Goal: Task Accomplishment & Management: Manage account settings

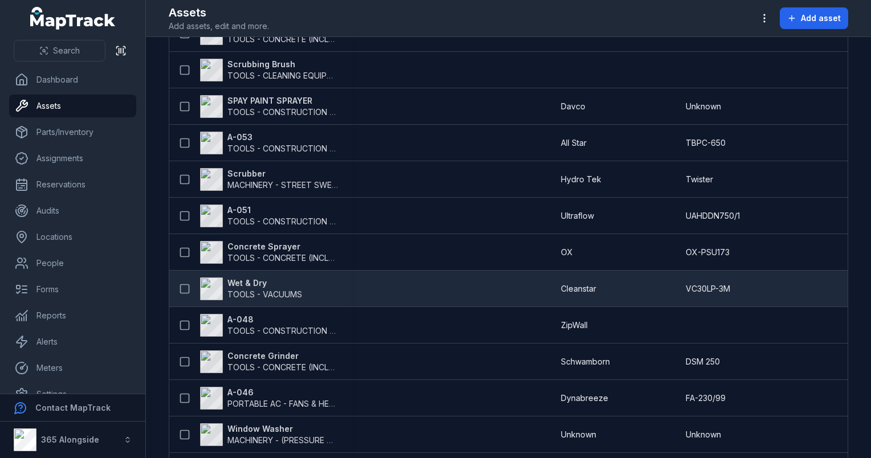
scroll to position [1245, 0]
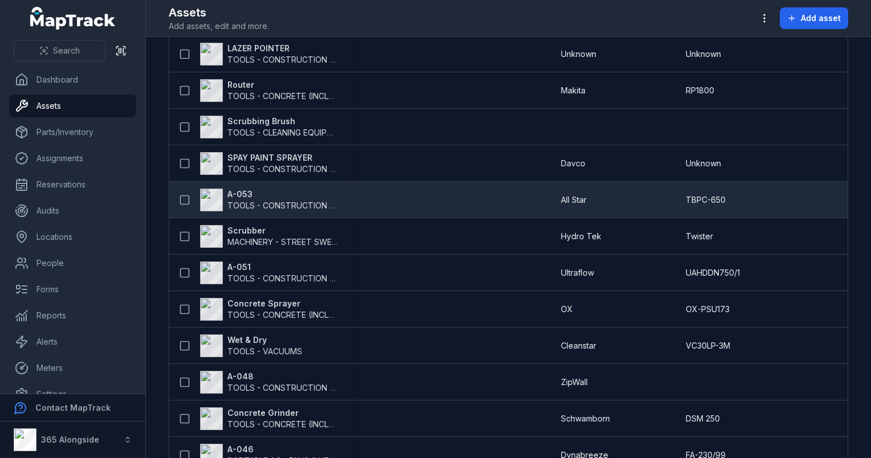
click at [265, 193] on strong "A-053" at bounding box center [282, 194] width 111 height 11
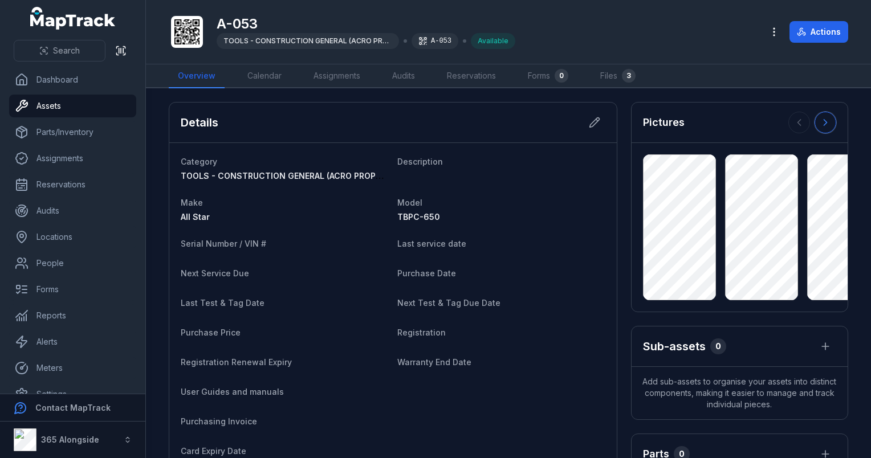
click at [820, 122] on icon at bounding box center [825, 122] width 11 height 11
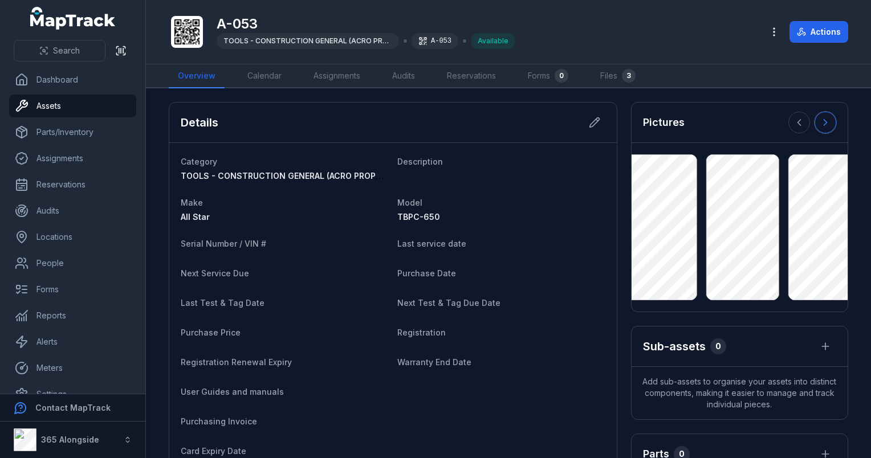
click at [820, 122] on icon at bounding box center [825, 122] width 11 height 11
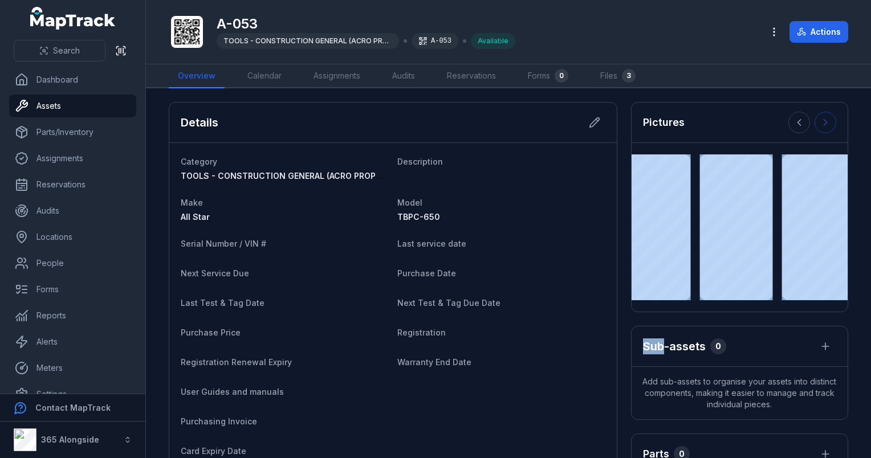
click at [819, 122] on div at bounding box center [812, 123] width 48 height 22
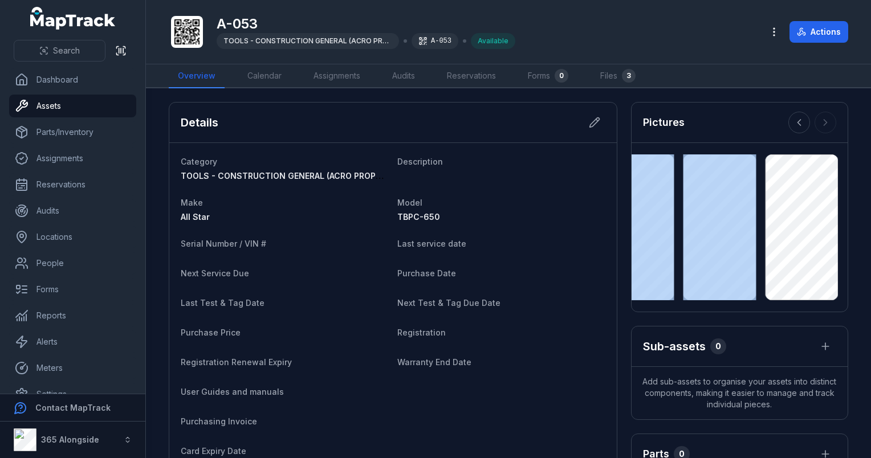
click at [819, 122] on div at bounding box center [812, 123] width 48 height 22
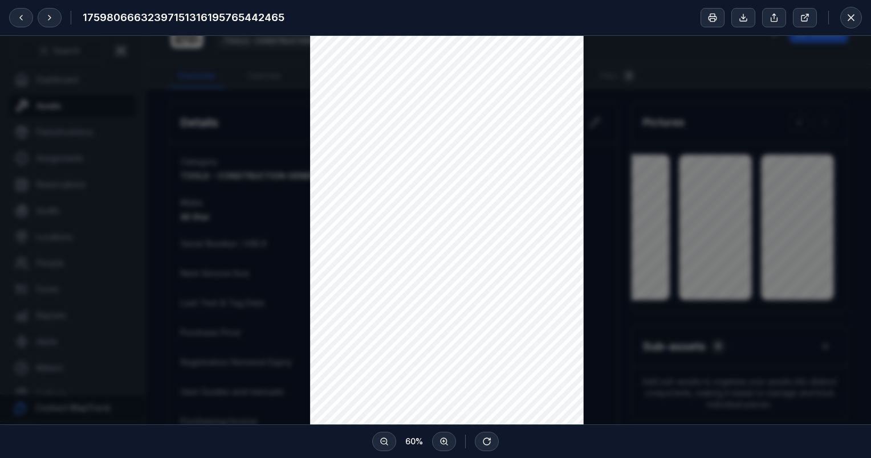
scroll to position [228, 0]
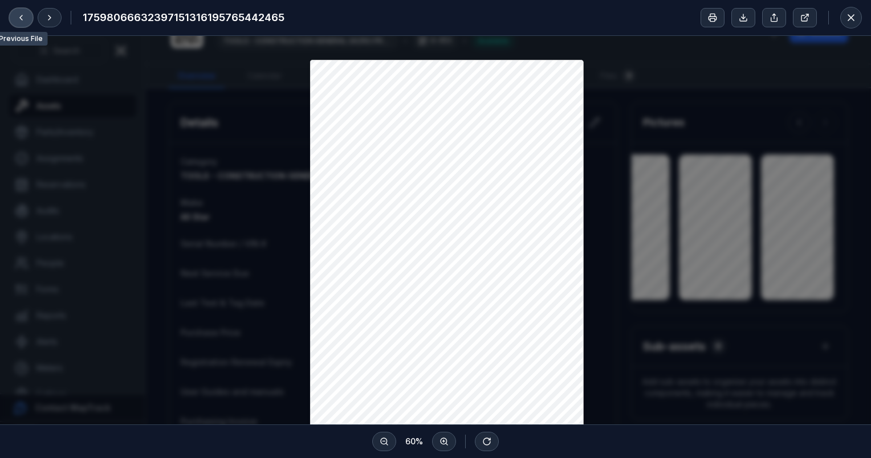
click at [15, 17] on button at bounding box center [21, 17] width 24 height 19
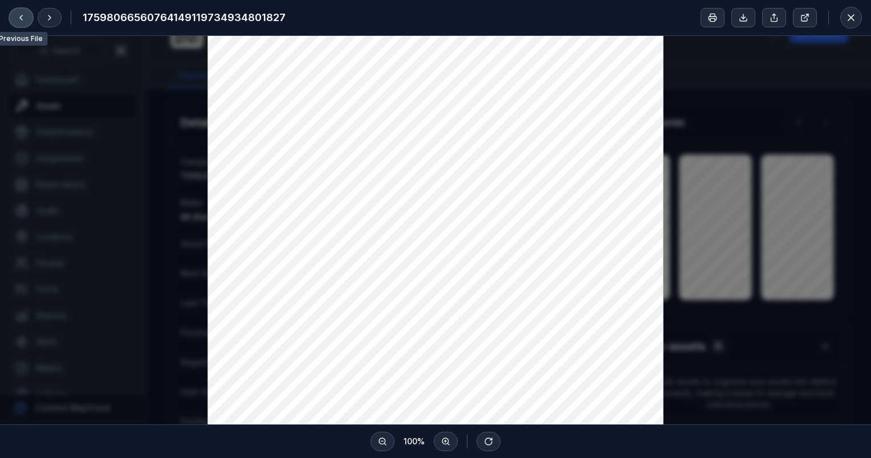
click at [15, 17] on button at bounding box center [21, 17] width 24 height 19
click at [46, 18] on icon at bounding box center [49, 17] width 9 height 9
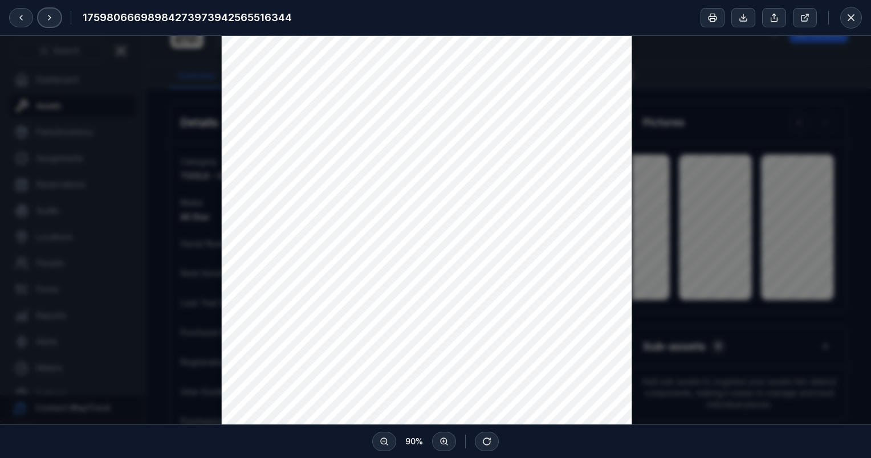
scroll to position [285, 0]
click at [852, 18] on icon at bounding box center [851, 18] width 6 height 6
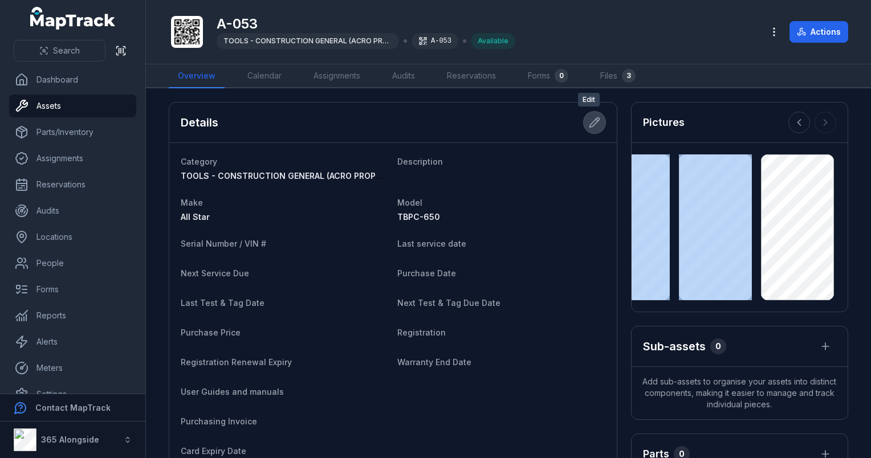
click at [592, 118] on icon at bounding box center [594, 122] width 11 height 11
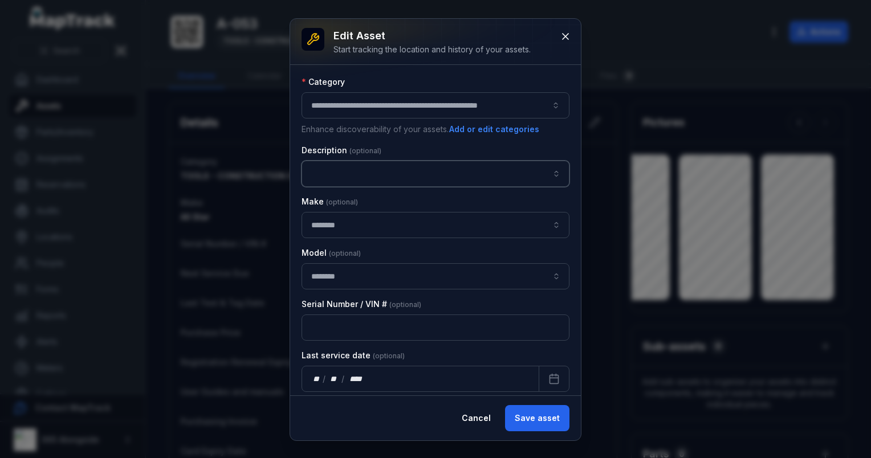
click at [354, 176] on input "asset-edit:description-label" at bounding box center [436, 174] width 268 height 26
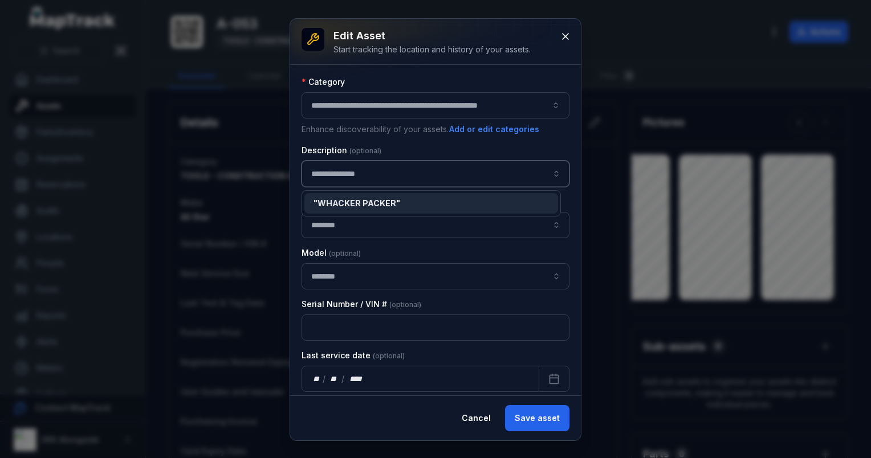
type input "**********"
click at [521, 428] on div "**********" at bounding box center [435, 230] width 291 height 422
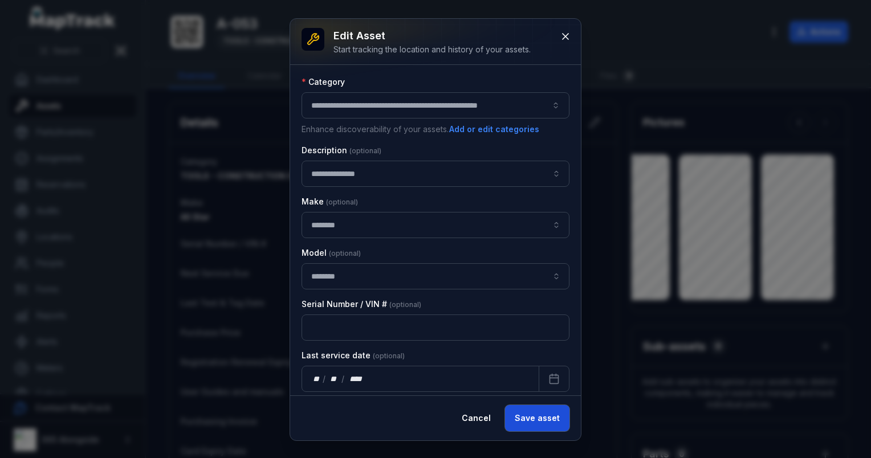
click at [543, 422] on button "Save asset" at bounding box center [537, 418] width 64 height 26
